Goal: Task Accomplishment & Management: Manage account settings

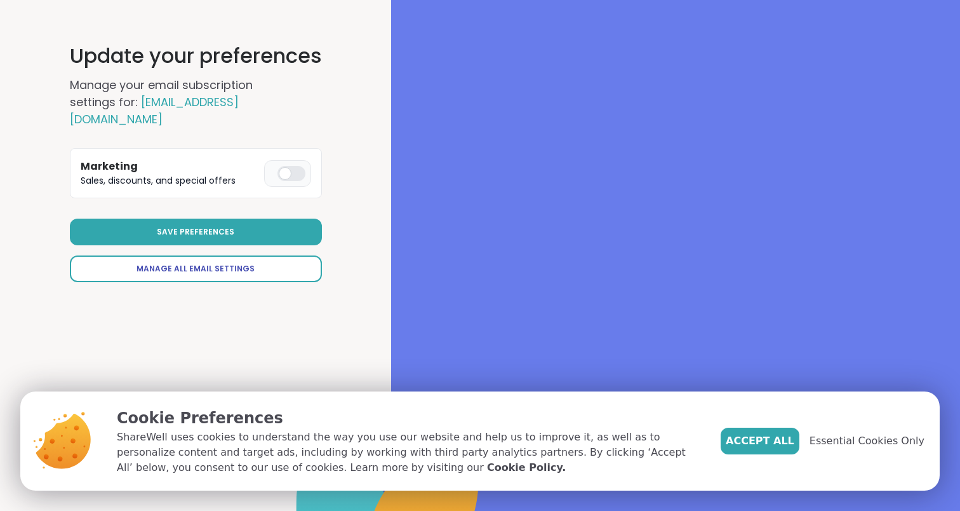
click at [215, 263] on span "Manage All Email Settings" at bounding box center [196, 268] width 118 height 11
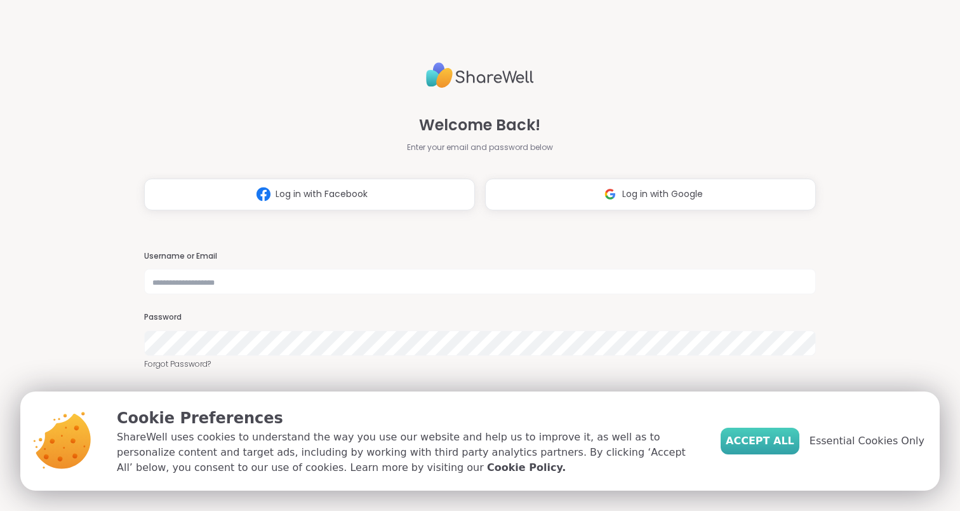
click at [777, 444] on span "Accept All" at bounding box center [760, 440] width 69 height 15
